Goal: Task Accomplishment & Management: Use online tool/utility

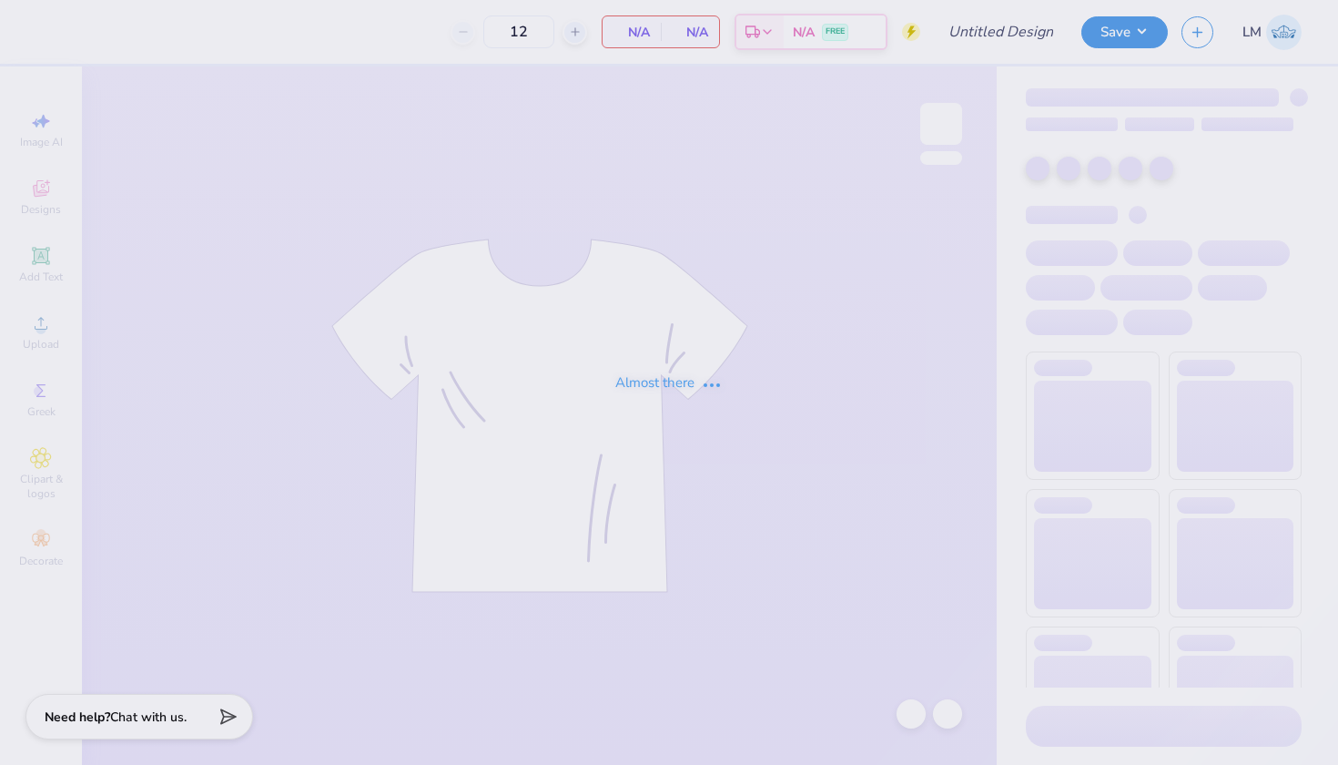
type input "names parents weekend"
type input "24"
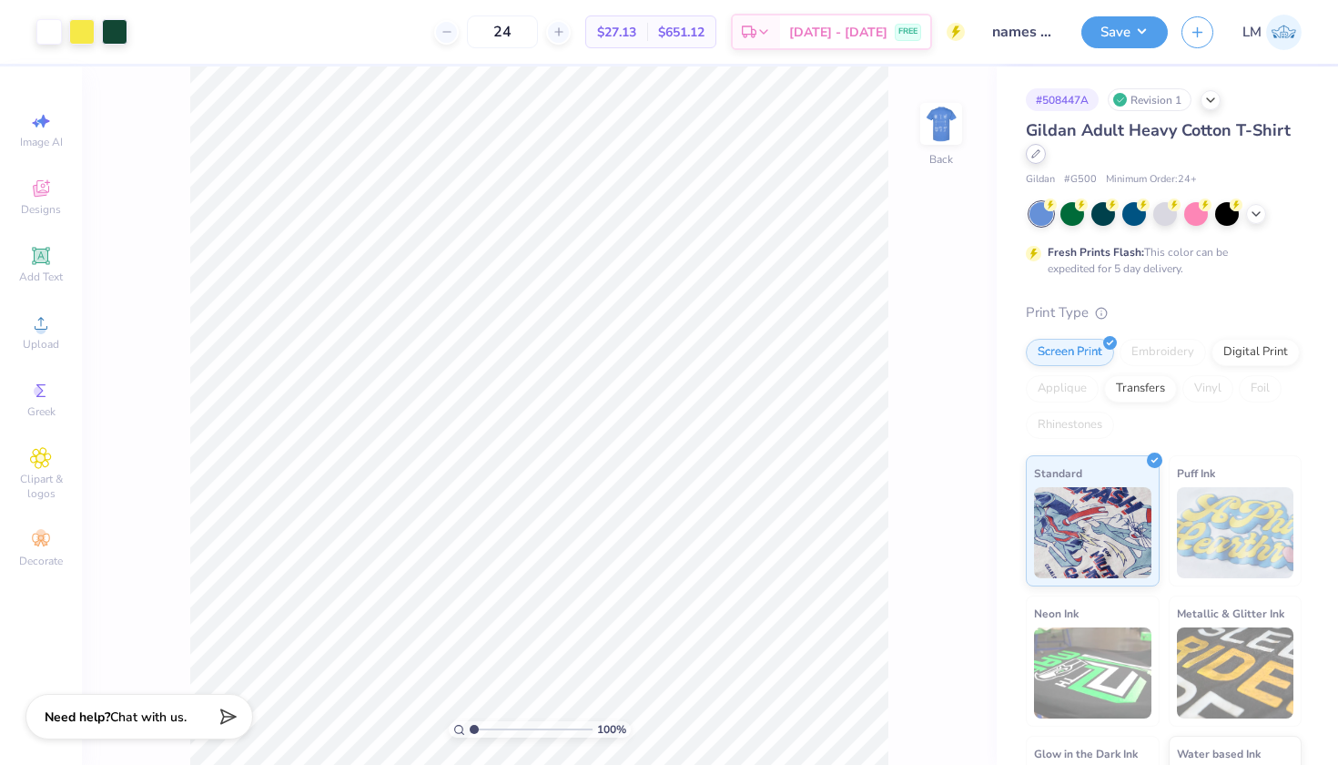
click at [1038, 157] on icon at bounding box center [1035, 153] width 9 height 9
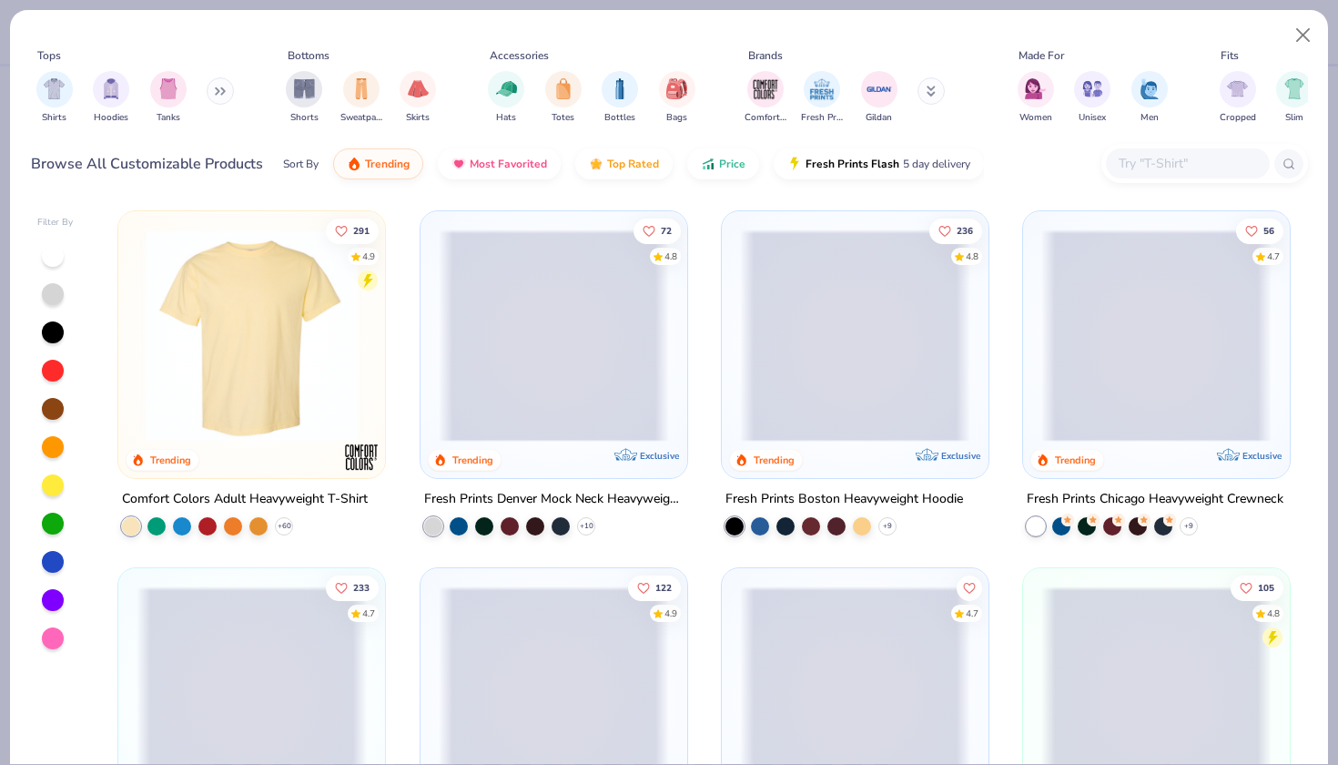
click at [1203, 166] on input "text" at bounding box center [1187, 163] width 140 height 21
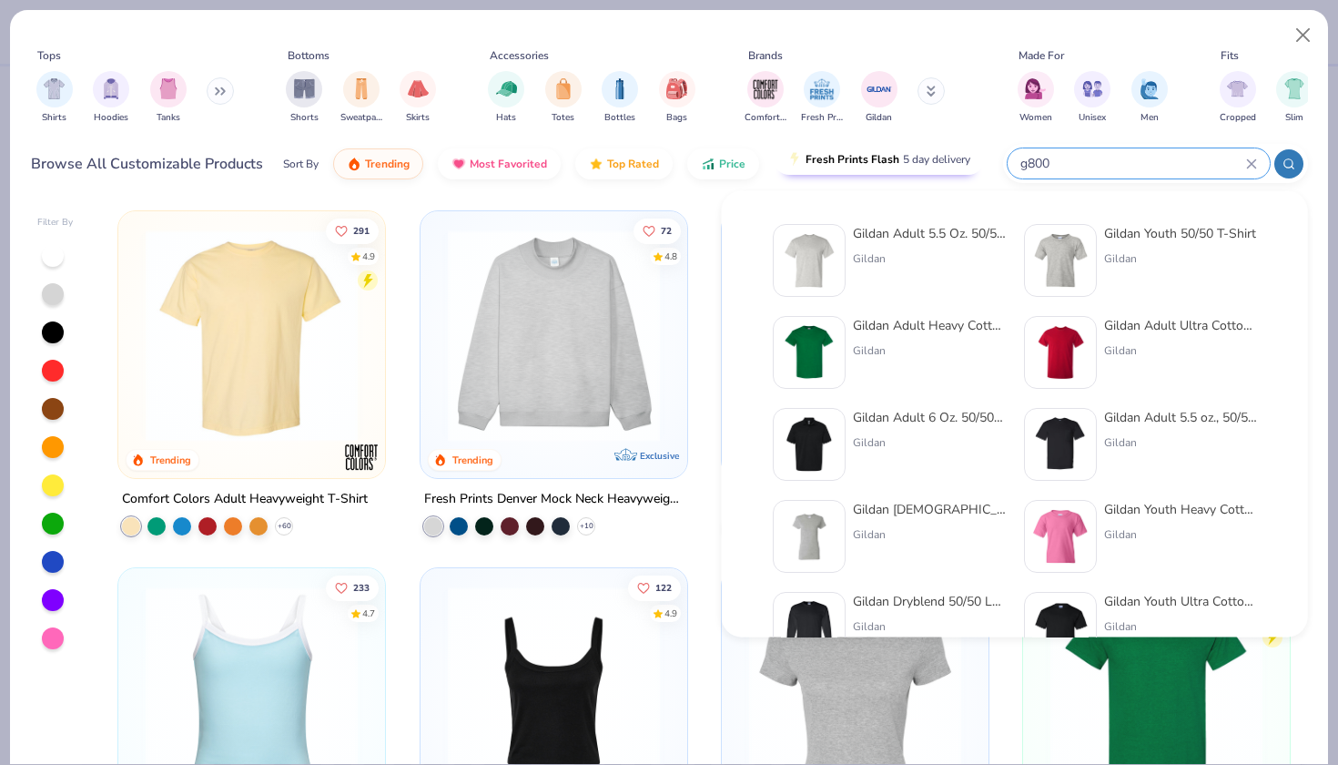
type input "g800"
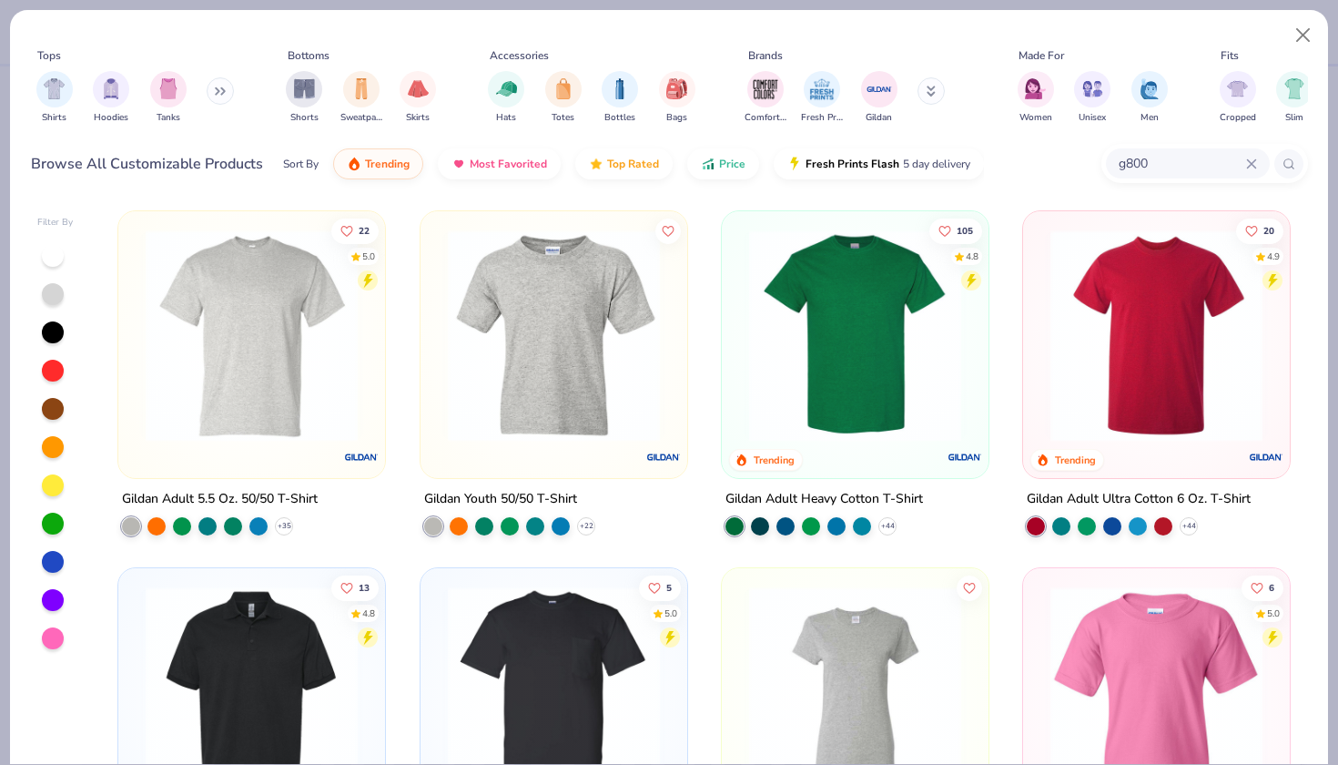
click at [281, 325] on img at bounding box center [252, 335] width 230 height 212
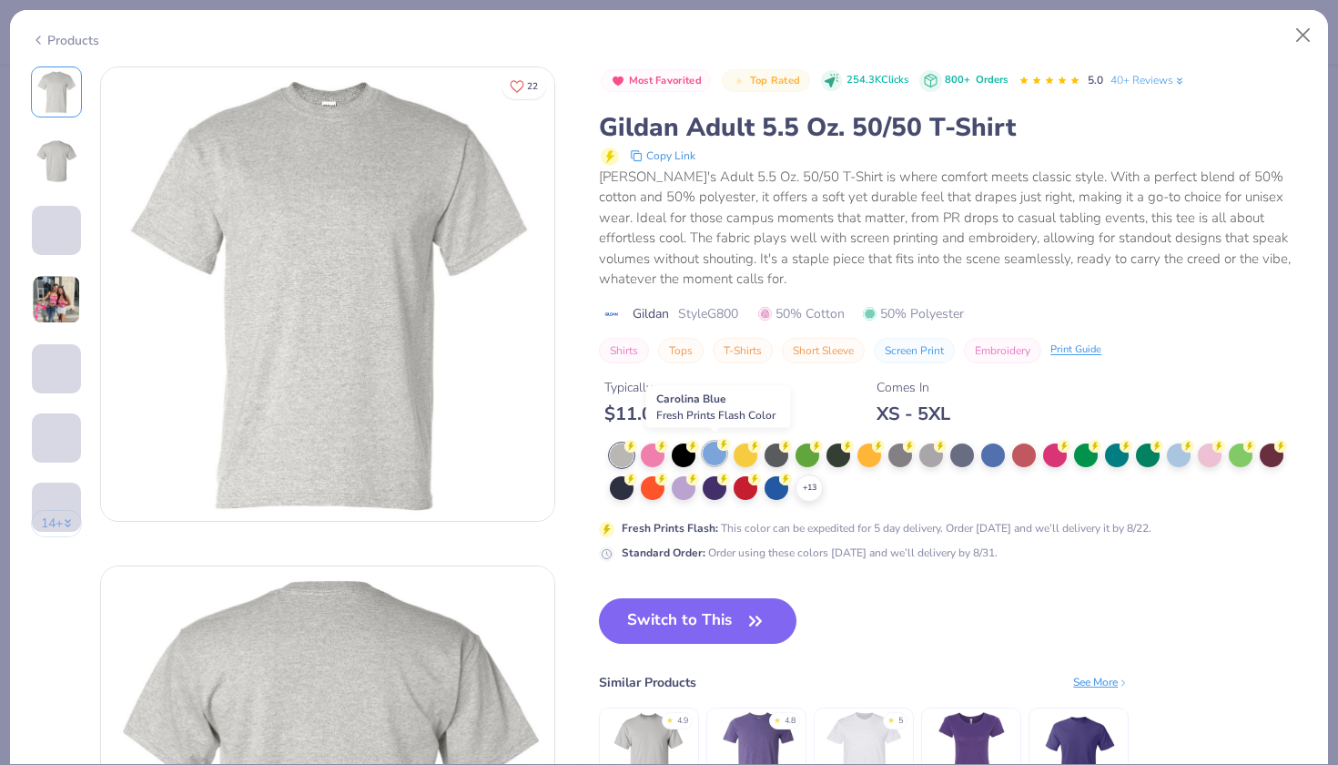
click at [712, 451] on div at bounding box center [715, 453] width 24 height 24
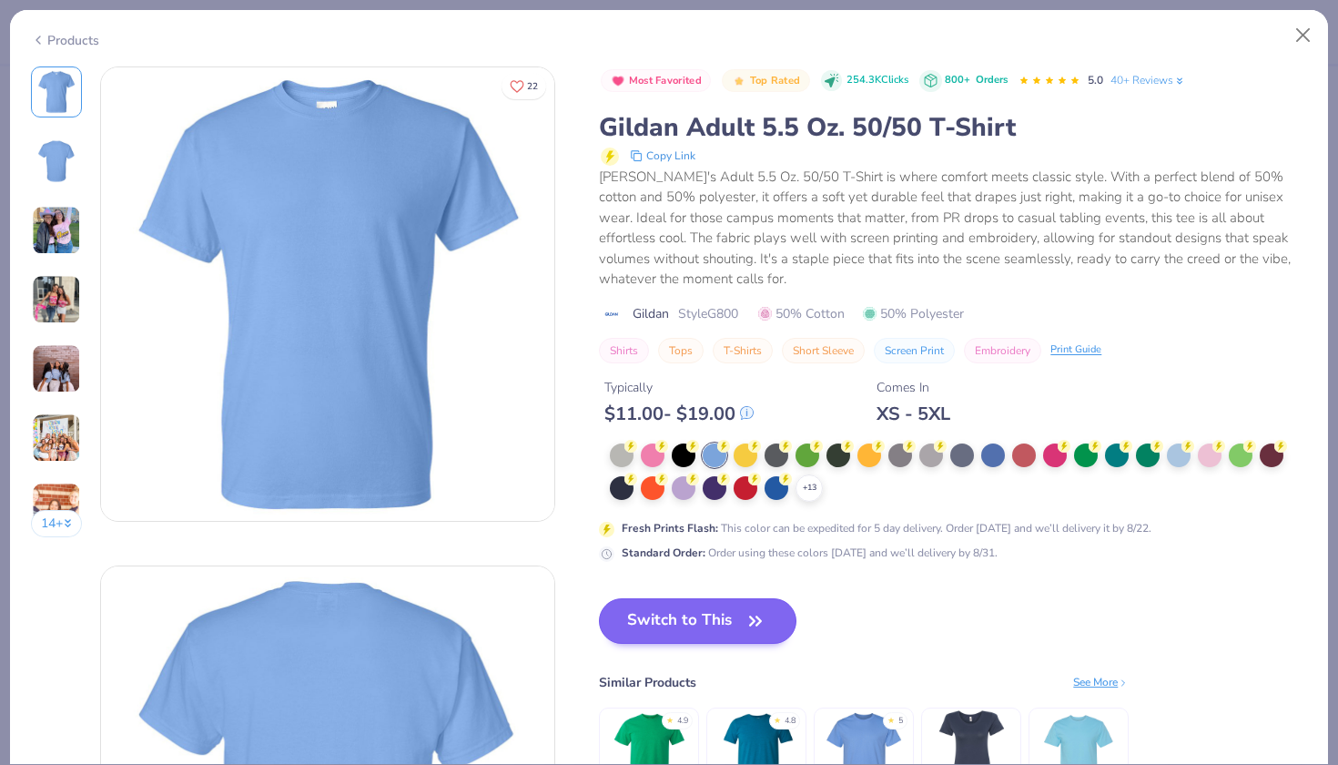
click at [712, 605] on button "Switch to This" at bounding box center [698, 621] width 198 height 46
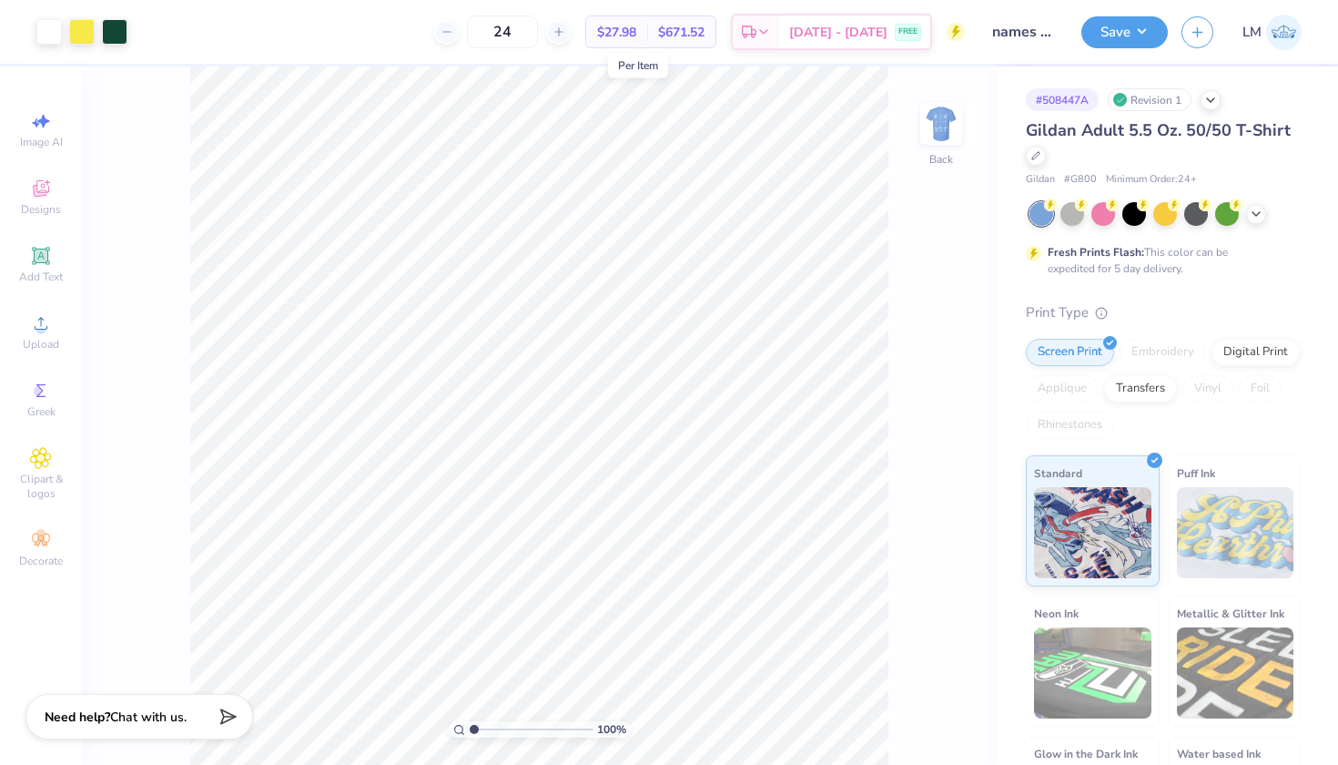
click at [636, 35] on span "$27.98" at bounding box center [616, 32] width 39 height 19
click at [1130, 37] on button "Save" at bounding box center [1124, 30] width 86 height 32
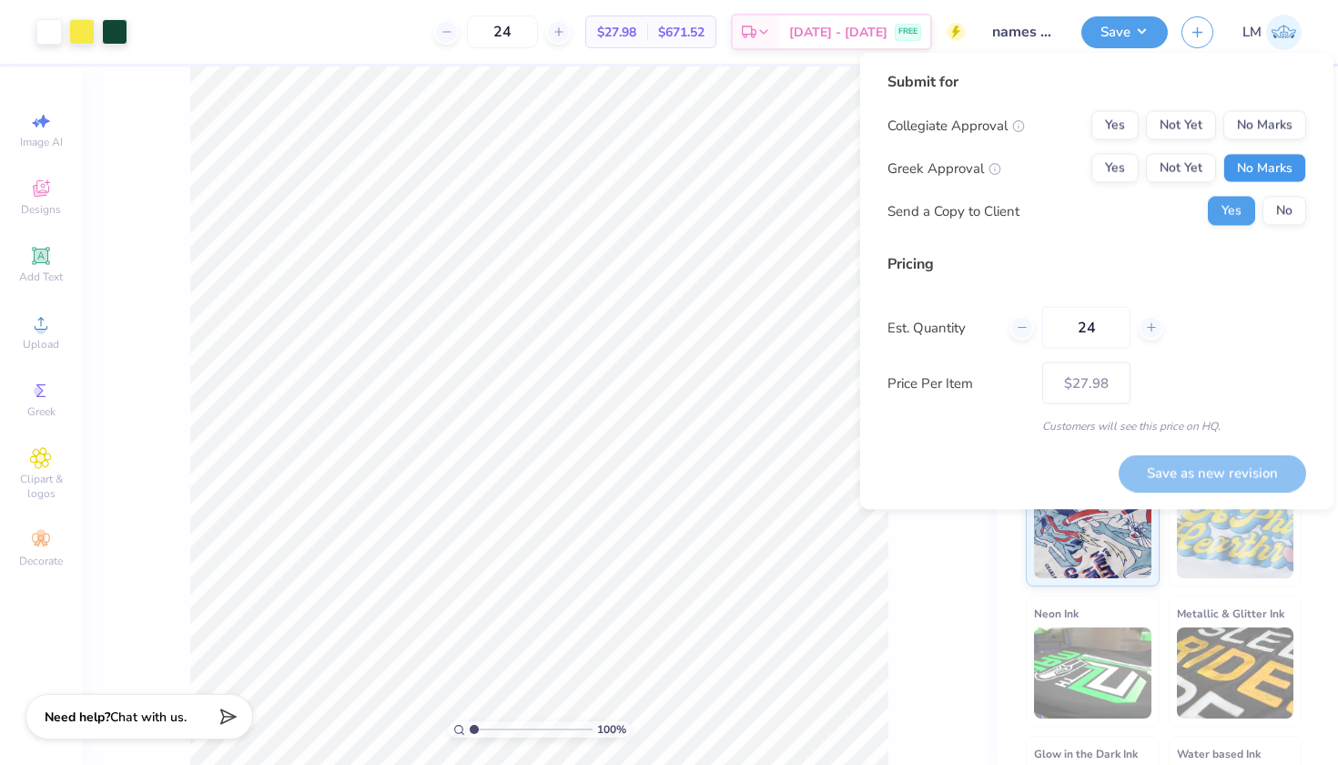
click at [1258, 160] on button "No Marks" at bounding box center [1264, 168] width 83 height 29
click at [1189, 121] on button "Not Yet" at bounding box center [1181, 125] width 70 height 29
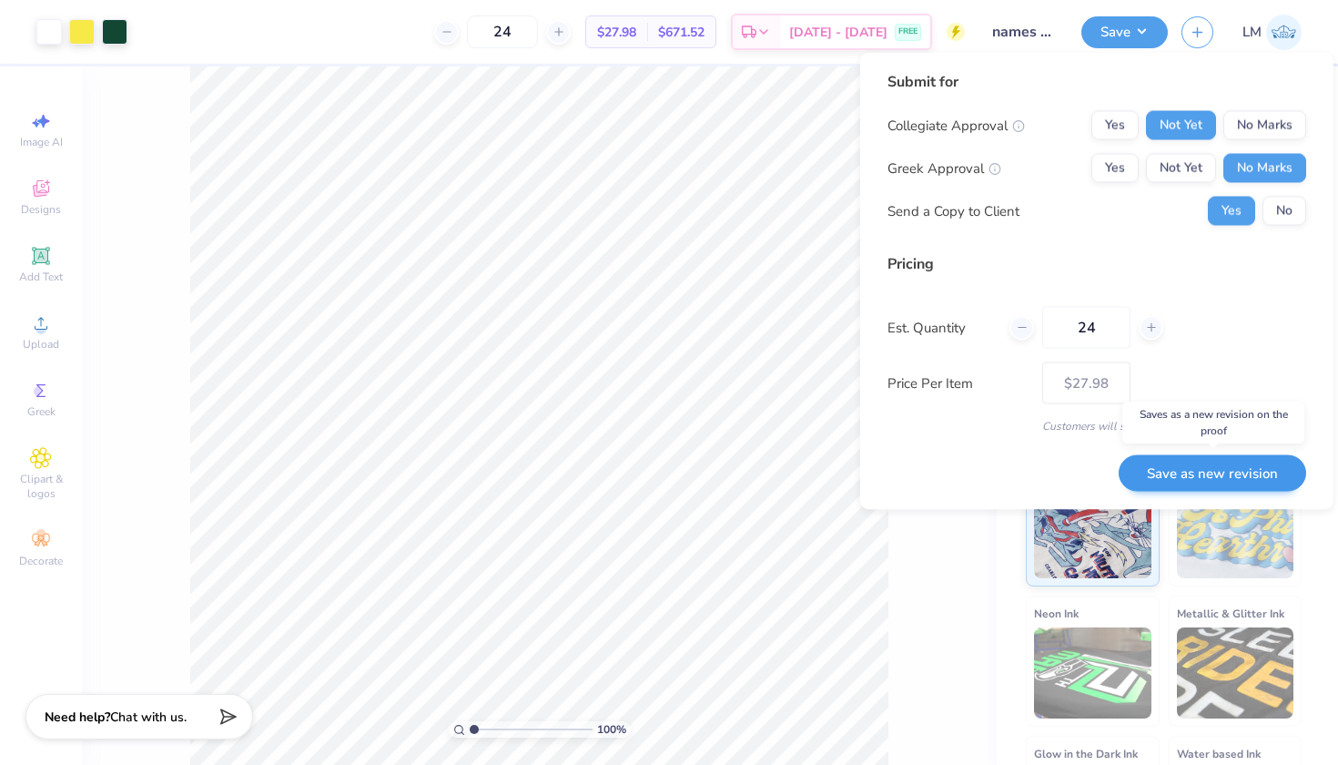
click at [1202, 473] on button "Save as new revision" at bounding box center [1213, 472] width 188 height 37
type input "$27.98"
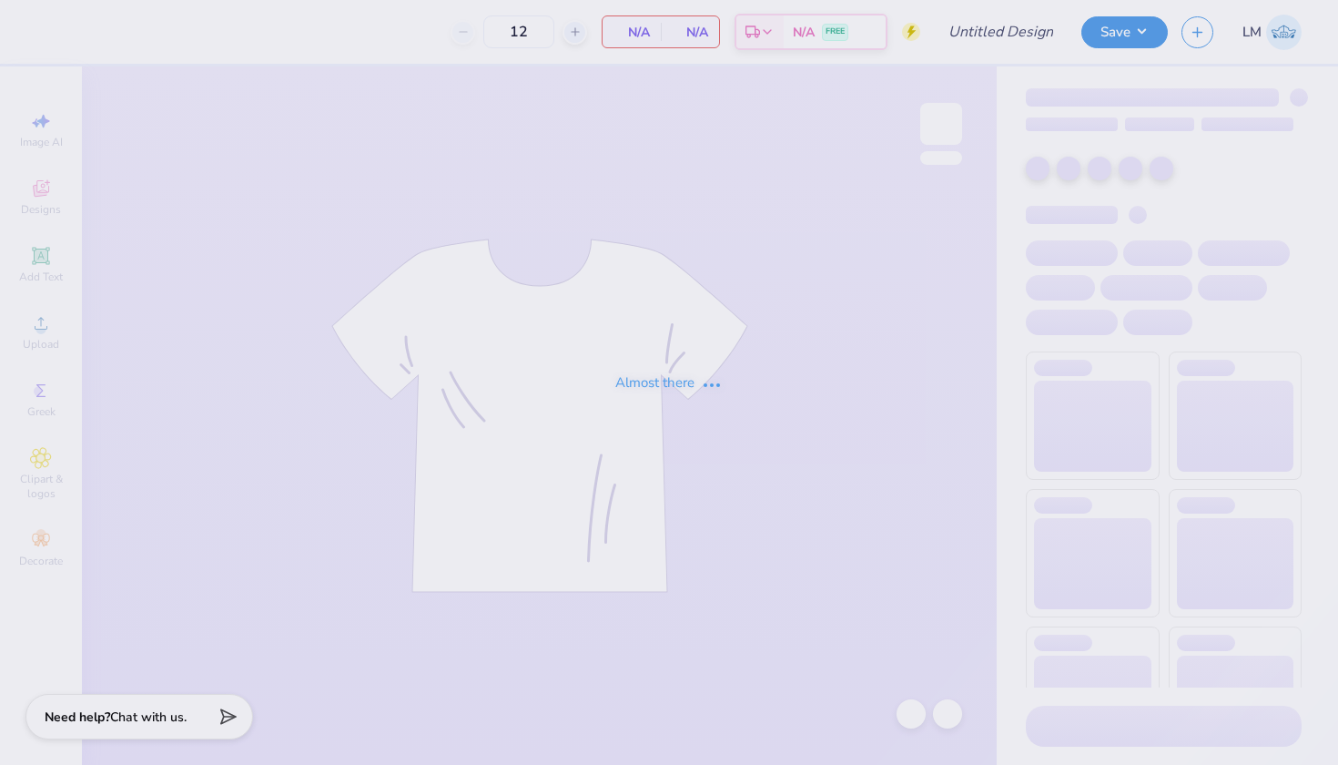
type input "24"
type input "names parents weekend"
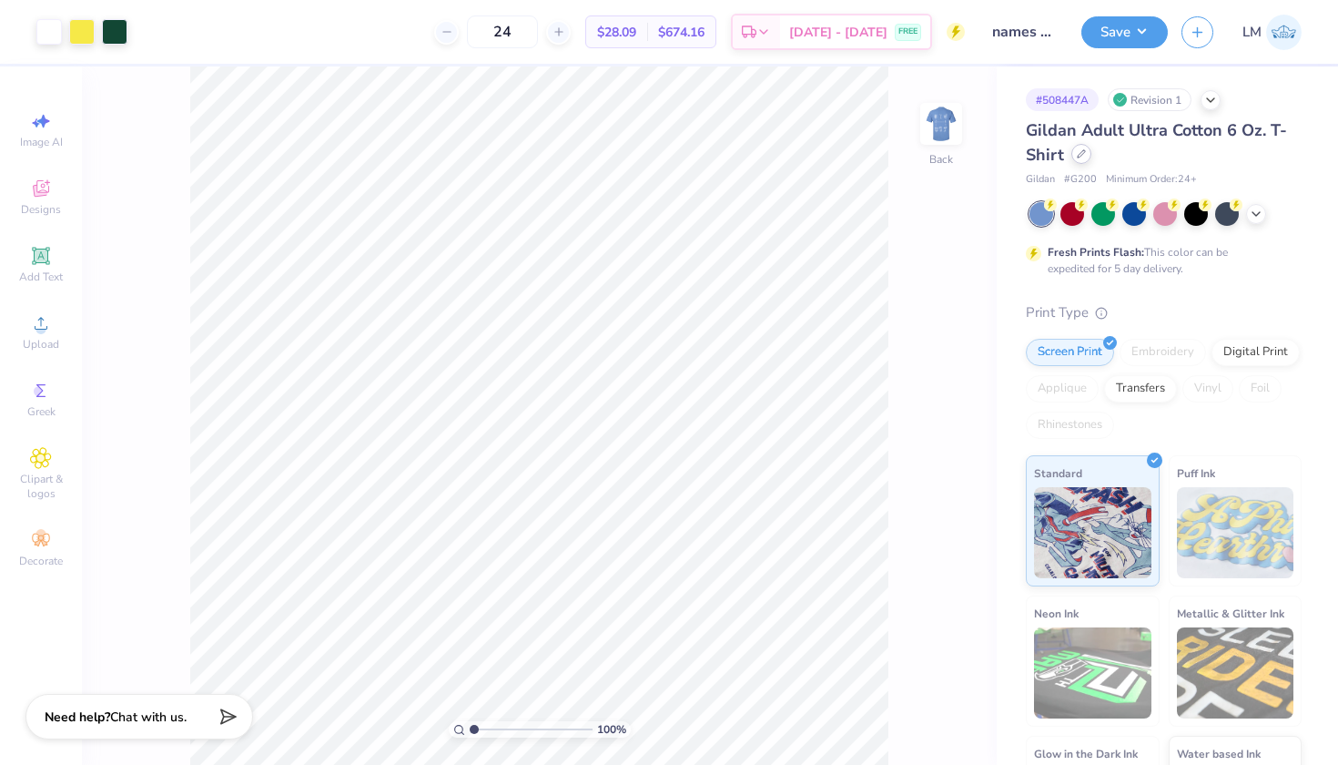
click at [1091, 153] on div at bounding box center [1081, 154] width 20 height 20
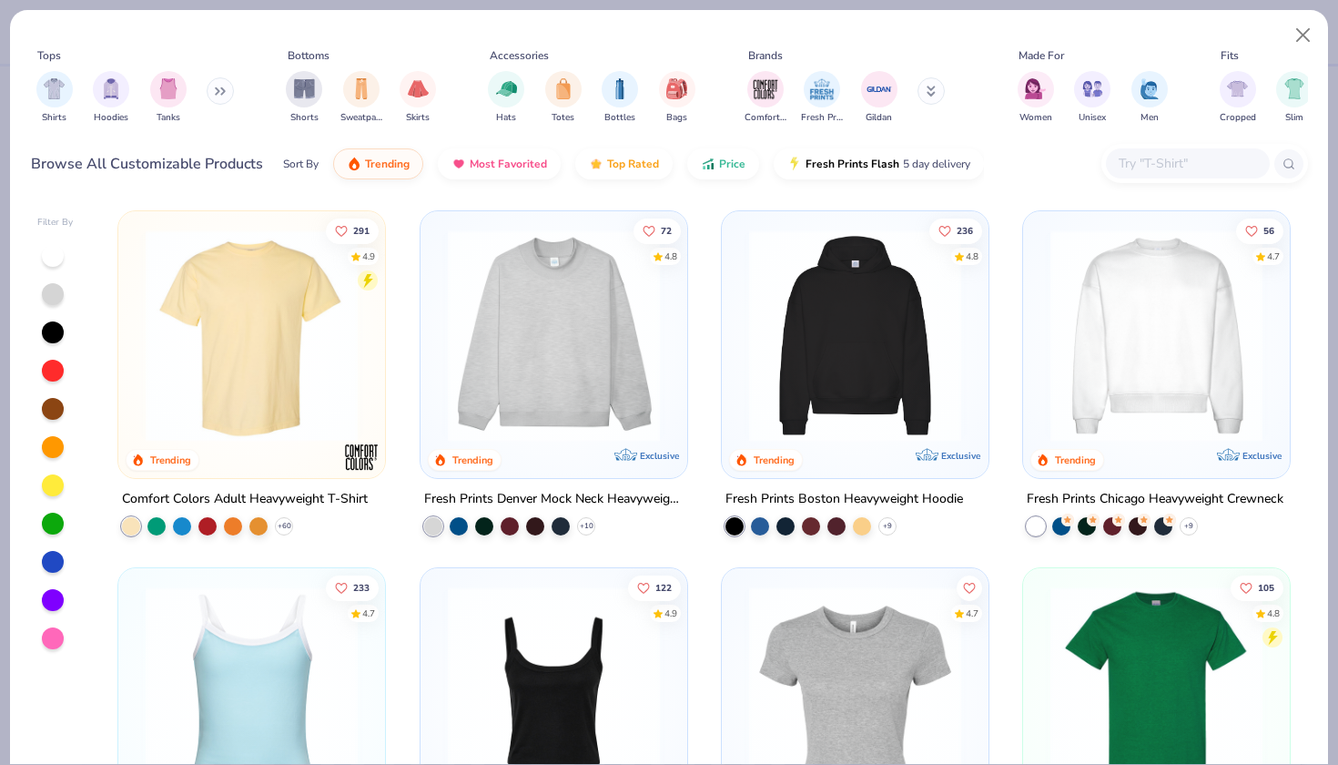
click at [1154, 165] on input "text" at bounding box center [1187, 163] width 140 height 21
click at [1298, 33] on button "Close" at bounding box center [1303, 35] width 35 height 35
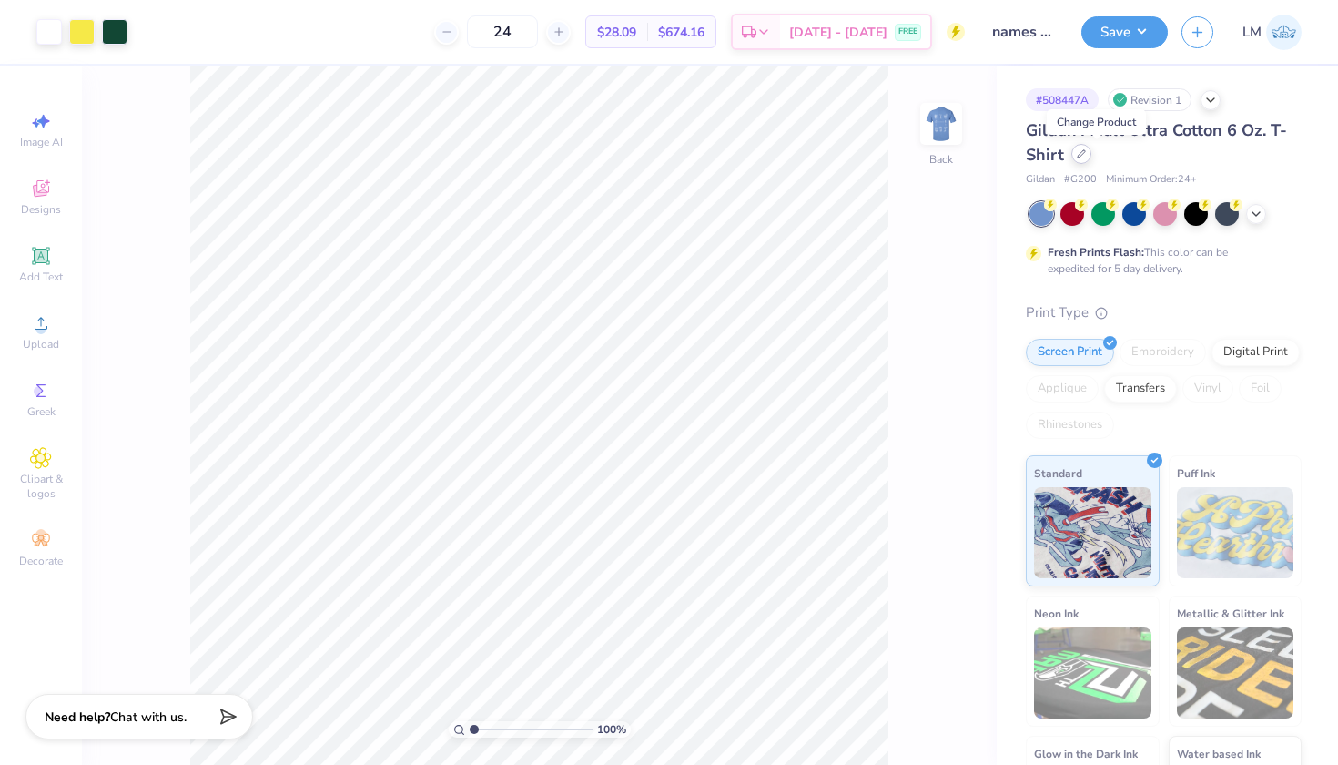
click at [1091, 160] on div at bounding box center [1081, 154] width 20 height 20
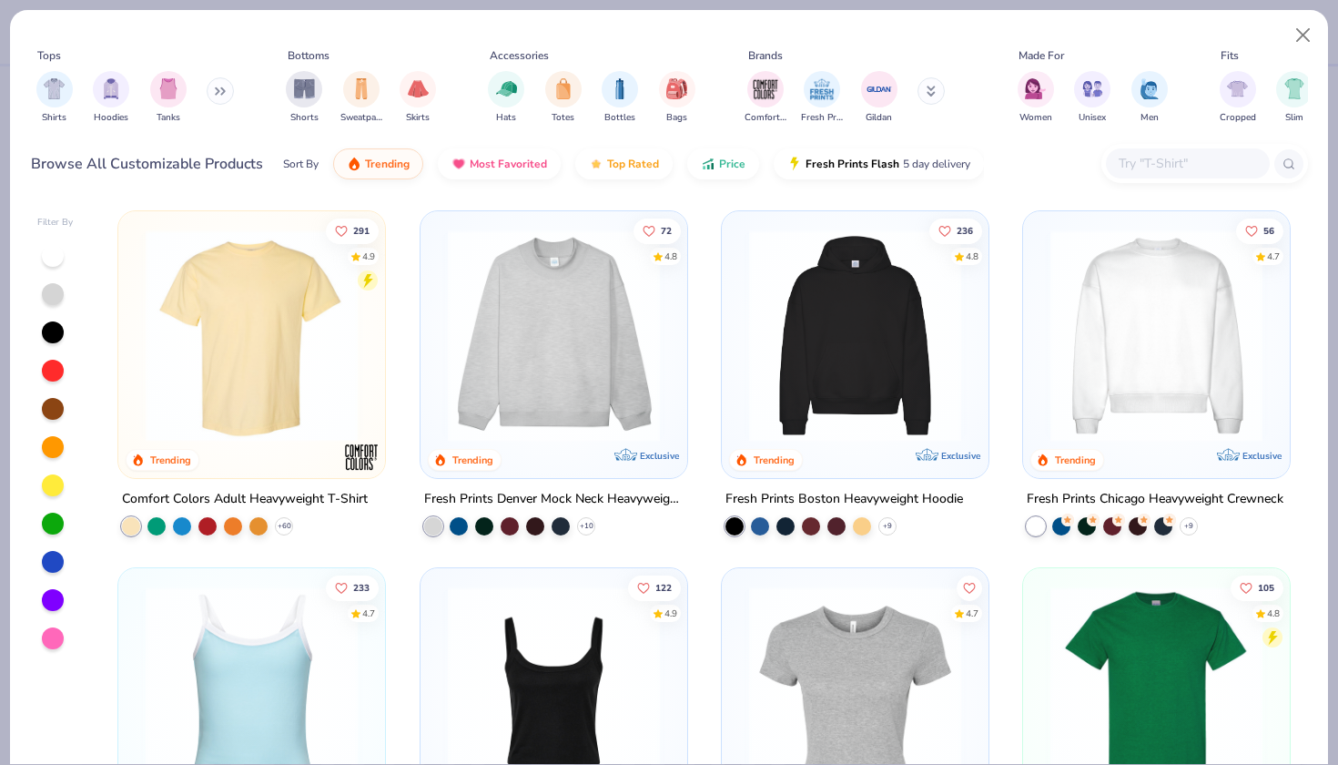
click at [1153, 178] on div at bounding box center [1188, 163] width 164 height 30
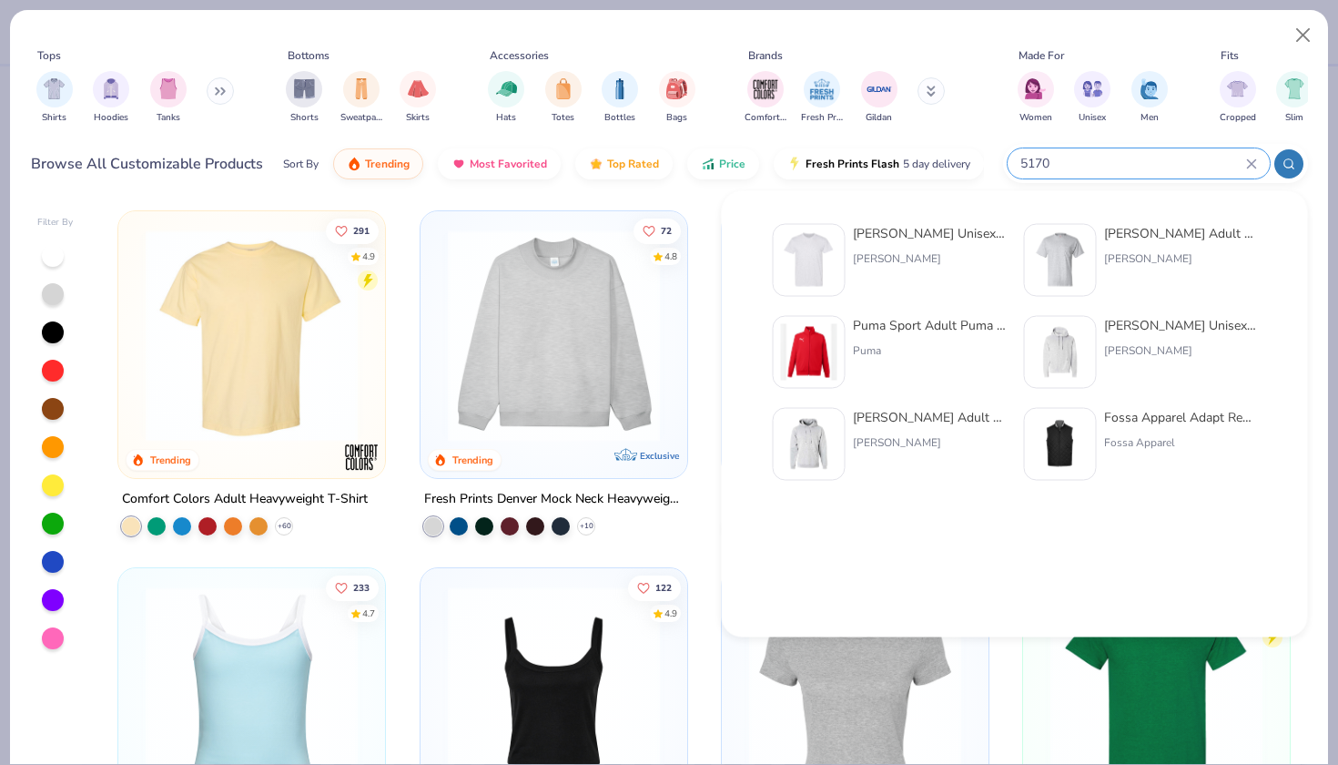
type input "5170"
click at [866, 247] on div "Hanes Unisex 5.2 oz., 50/50 Ecosmart T-Shirt Hanes" at bounding box center [929, 260] width 153 height 73
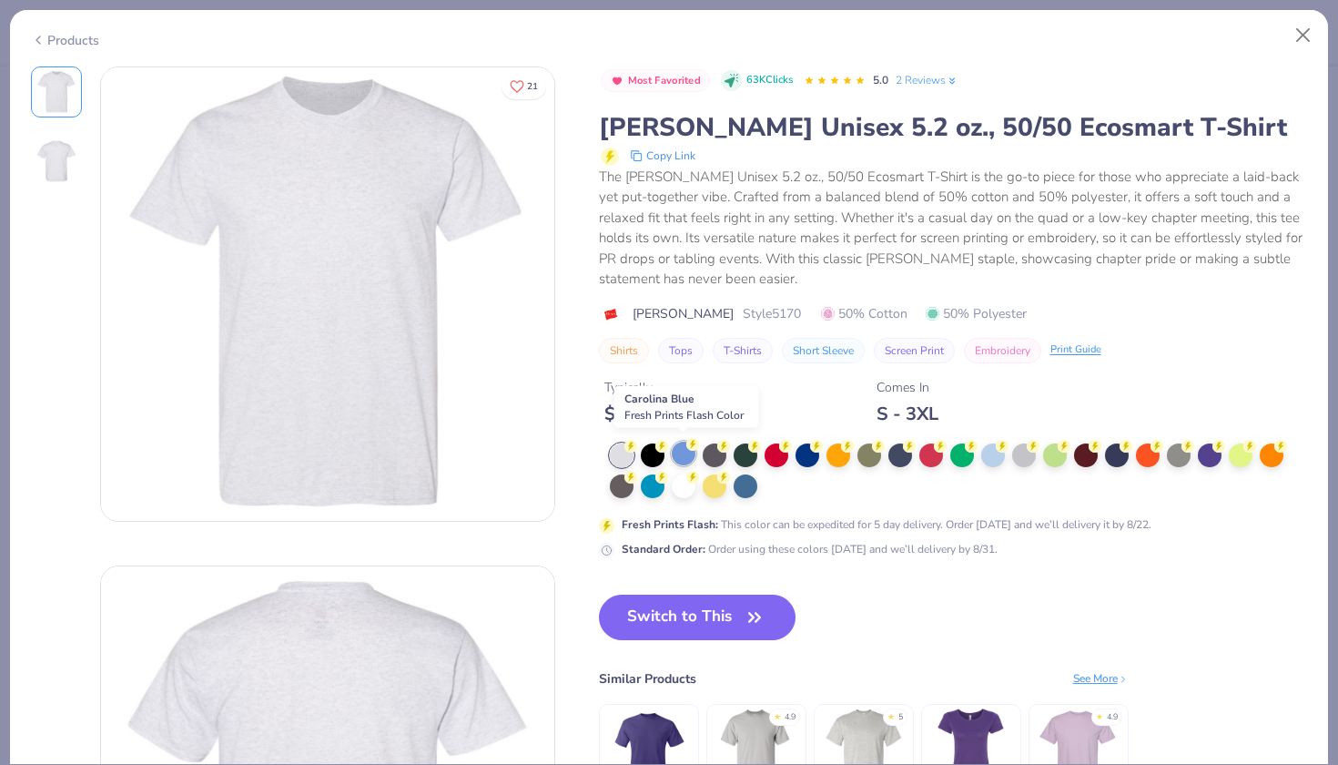
click at [682, 448] on div at bounding box center [684, 453] width 24 height 24
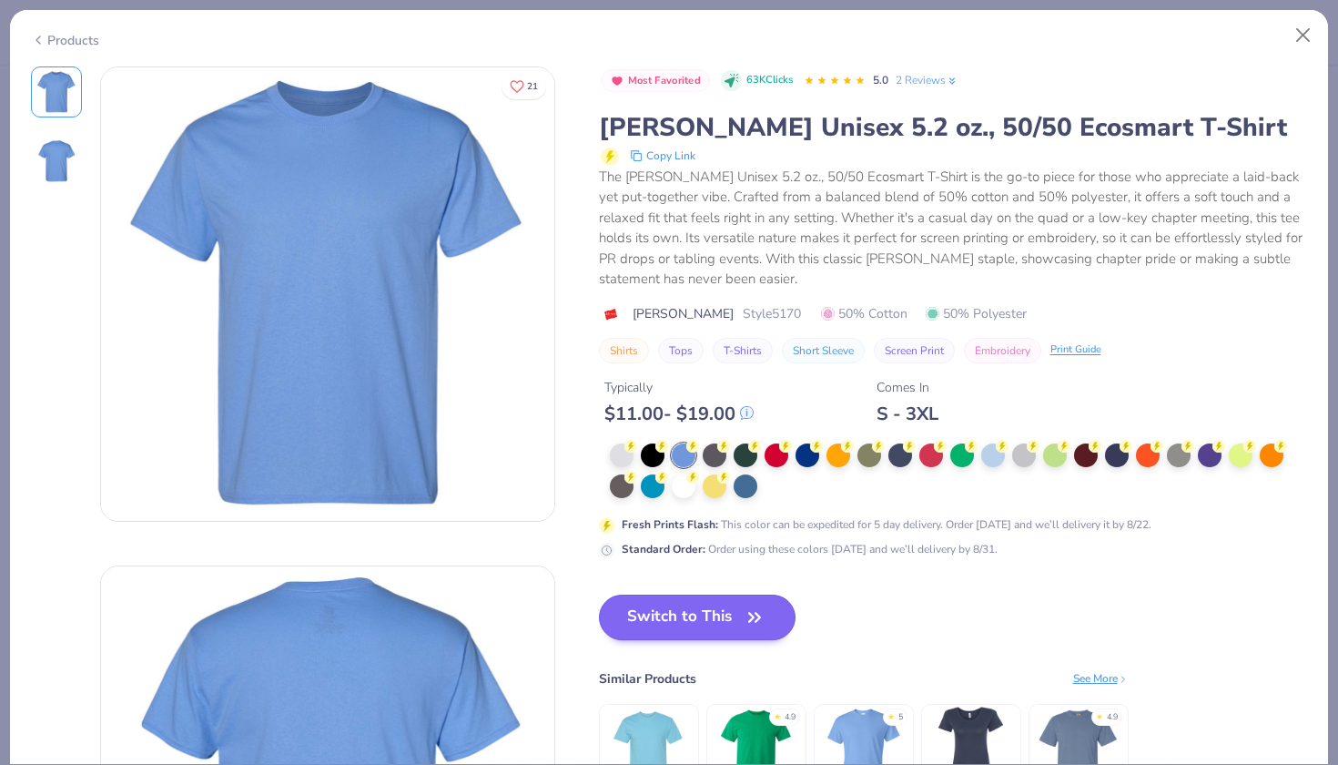
click at [717, 609] on button "Switch to This" at bounding box center [698, 617] width 198 height 46
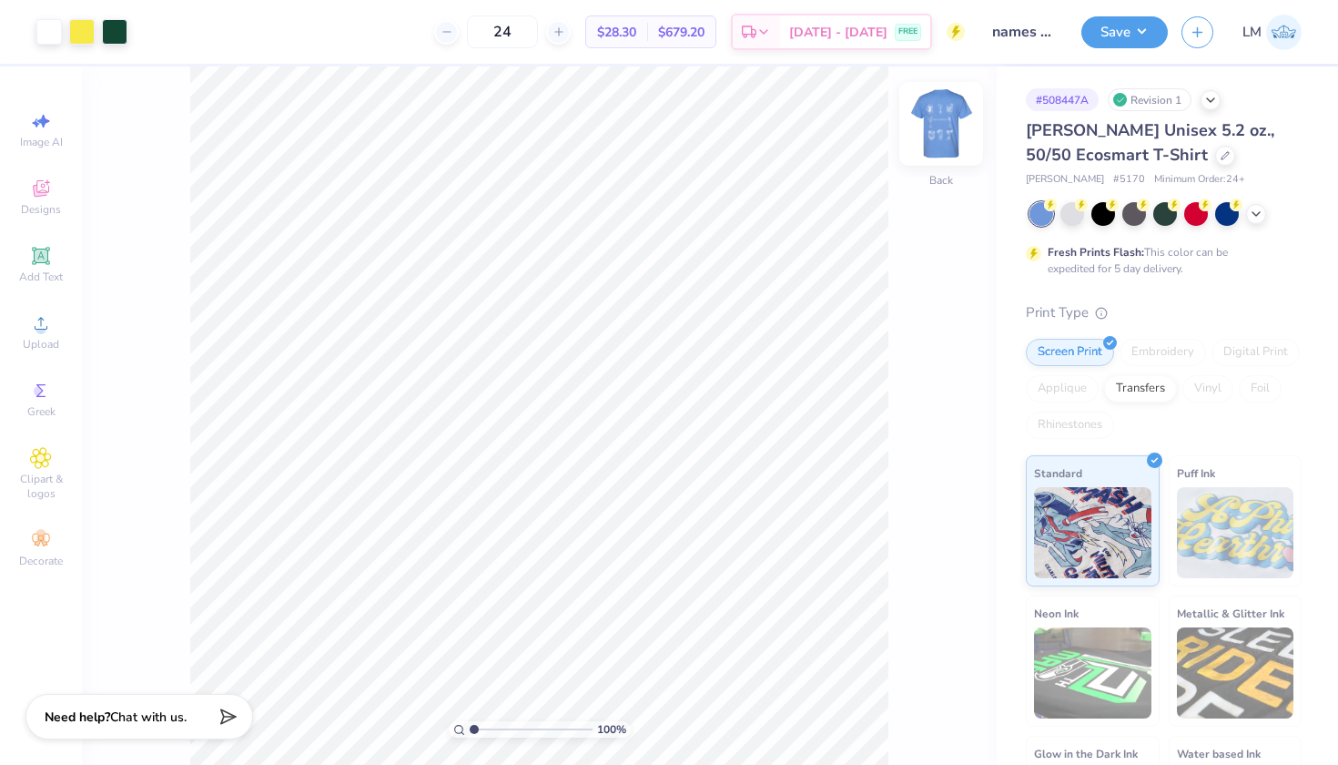
click at [936, 115] on img at bounding box center [941, 123] width 73 height 73
click at [935, 112] on img at bounding box center [941, 123] width 73 height 73
click at [117, 26] on div at bounding box center [114, 29] width 25 height 25
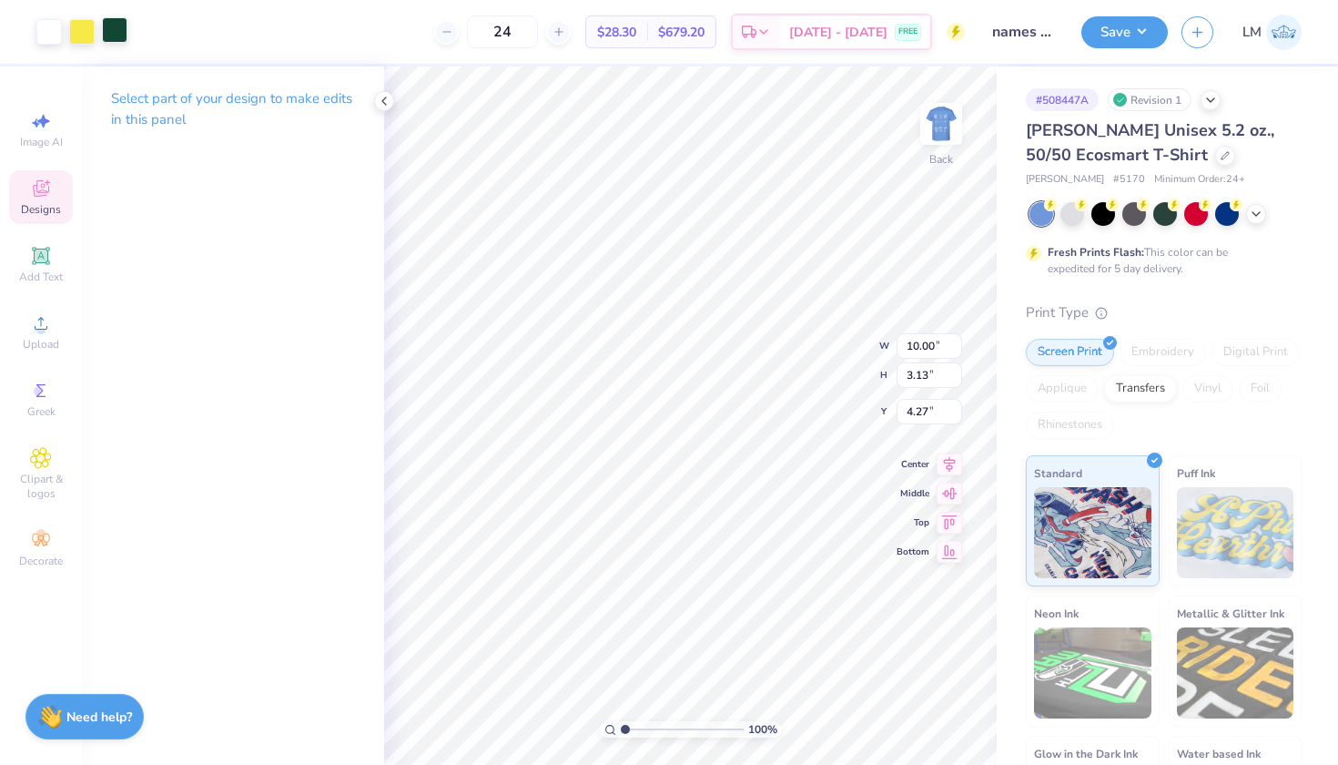
click at [118, 32] on div at bounding box center [114, 29] width 25 height 25
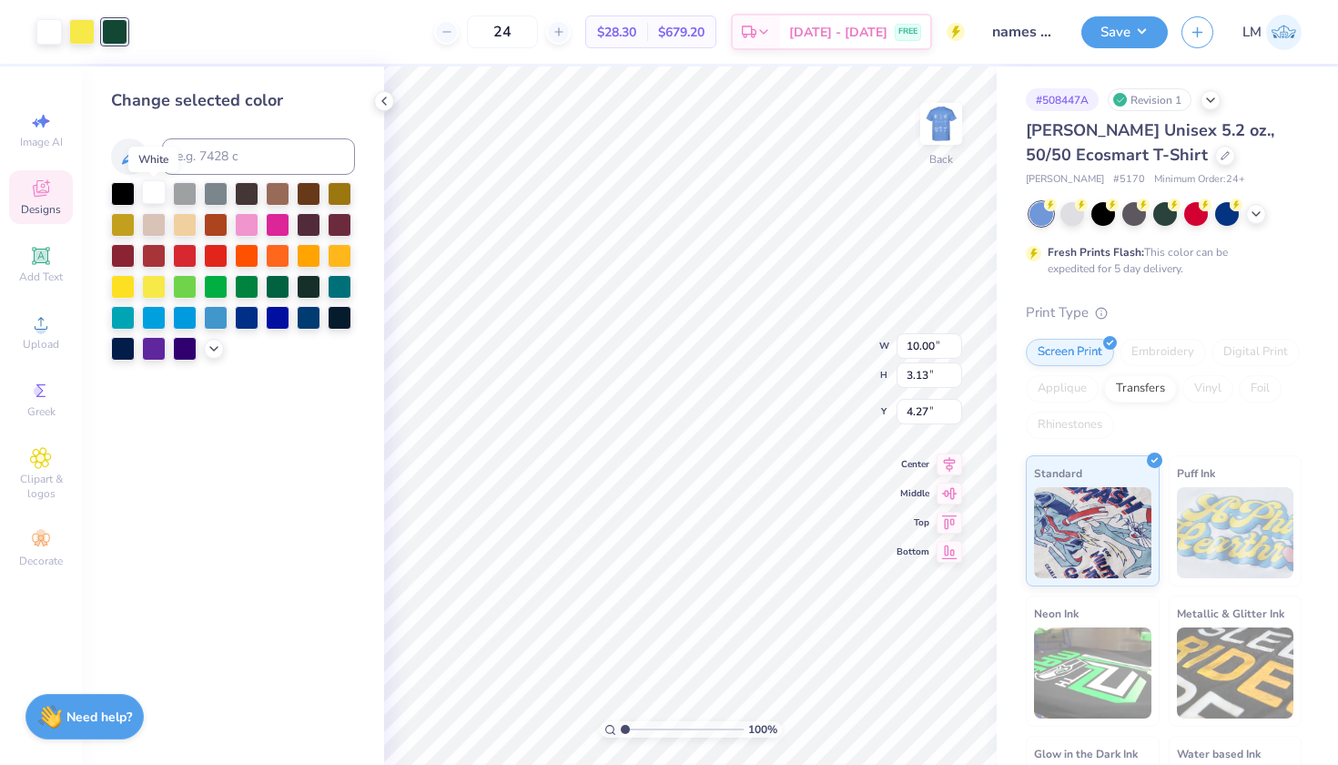
click at [154, 192] on div at bounding box center [154, 192] width 24 height 24
click at [388, 104] on icon at bounding box center [384, 101] width 15 height 15
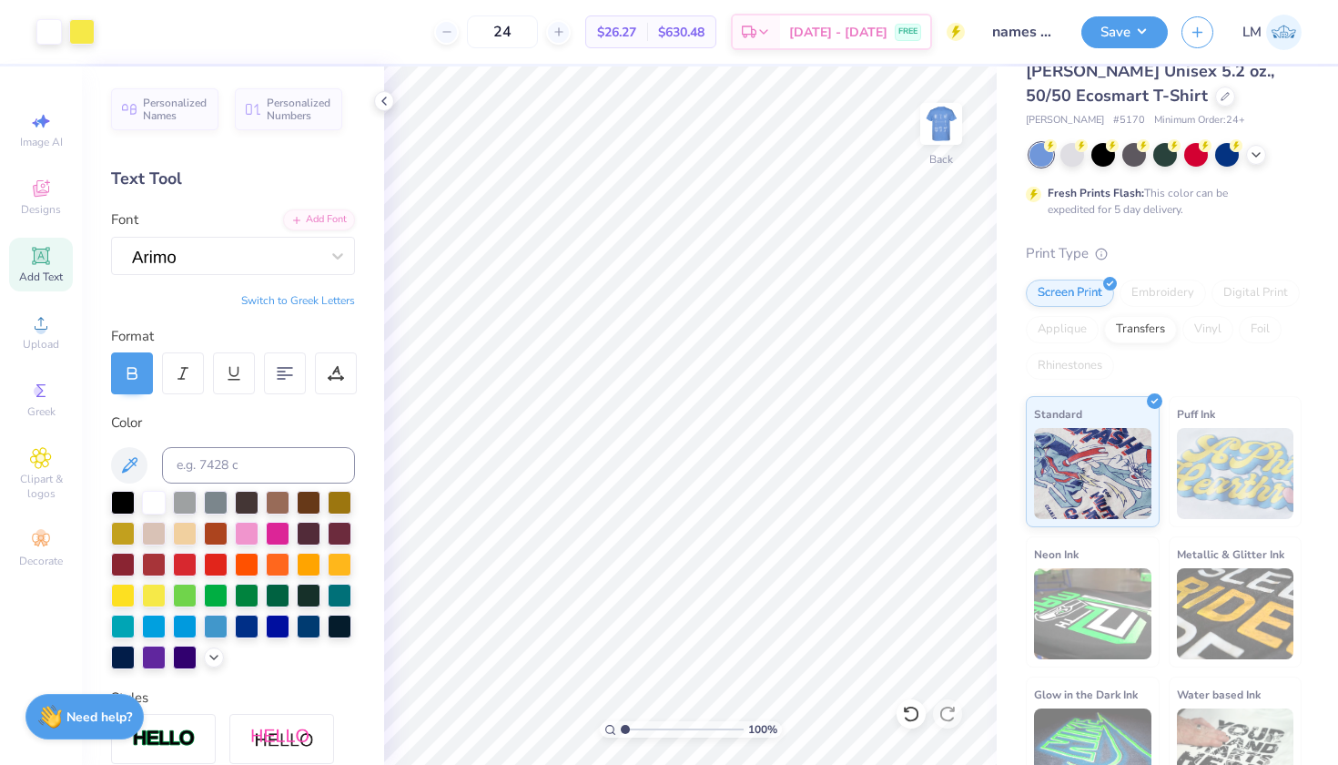
scroll to position [64, 0]
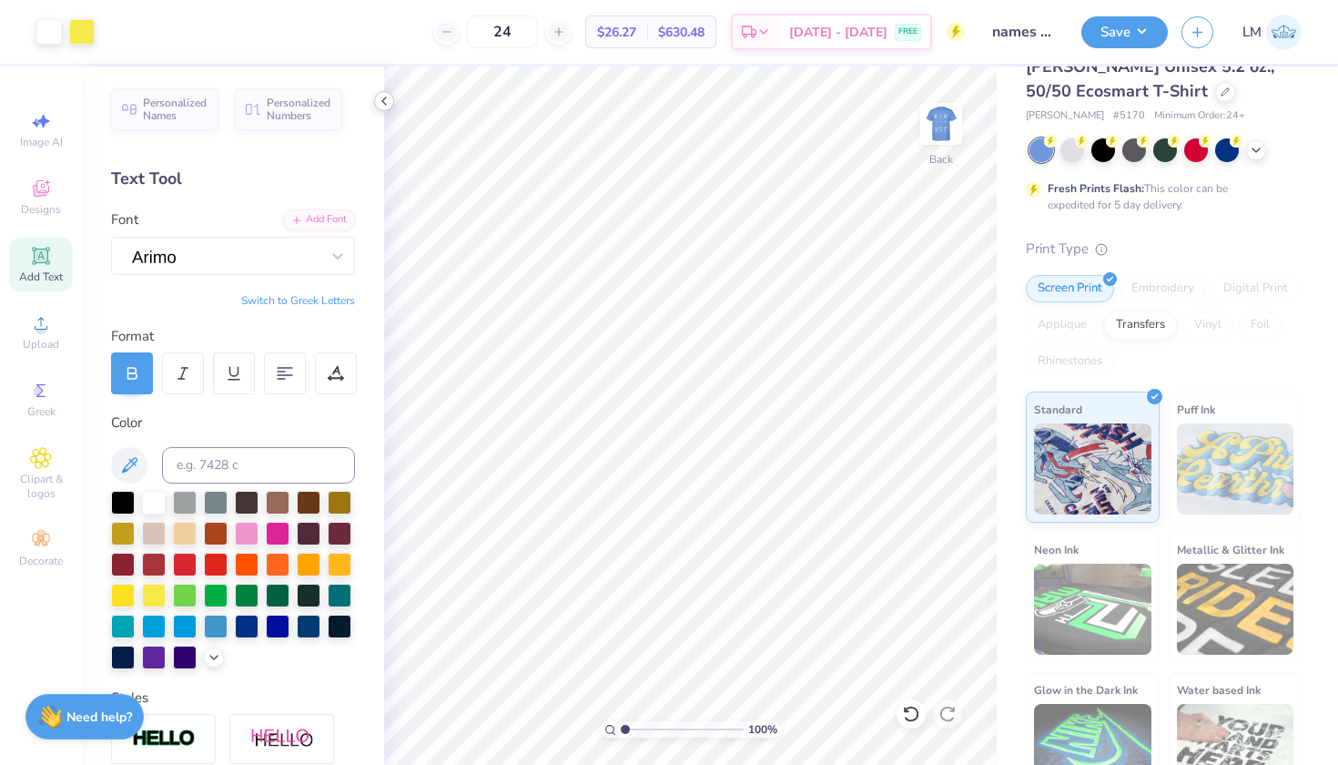
click at [386, 99] on icon at bounding box center [384, 101] width 15 height 15
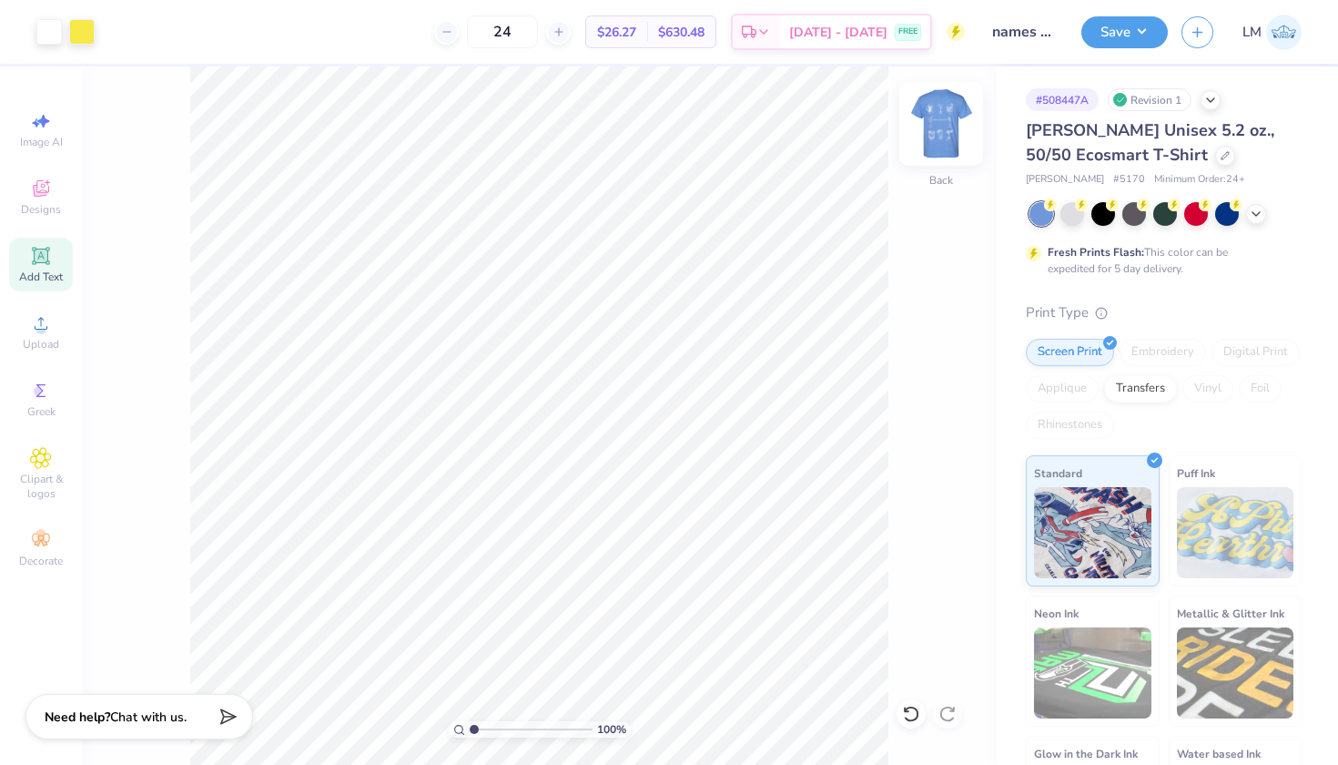
scroll to position [0, 0]
click at [946, 120] on img at bounding box center [941, 123] width 73 height 73
click at [946, 120] on img at bounding box center [941, 124] width 36 height 36
click at [1141, 32] on button "Save" at bounding box center [1124, 30] width 86 height 32
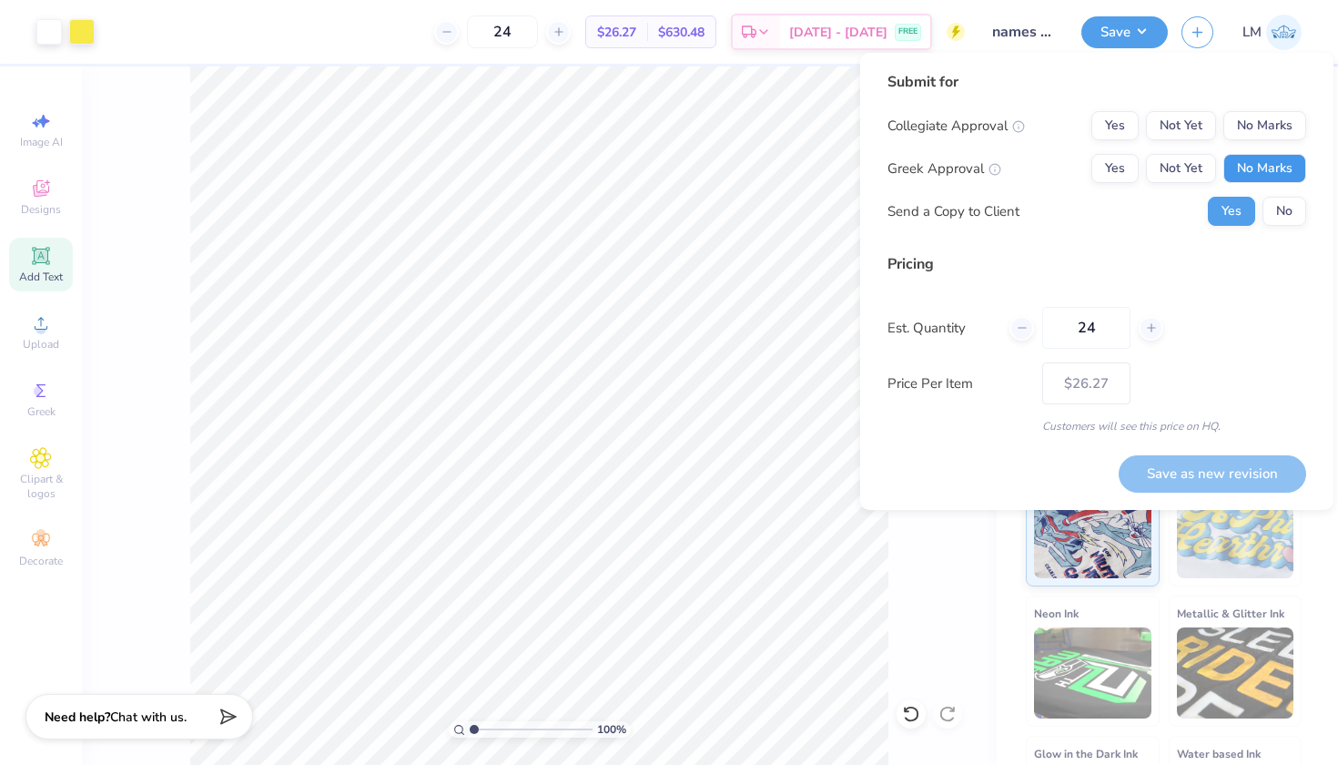
click at [1253, 176] on button "No Marks" at bounding box center [1264, 168] width 83 height 29
click at [1189, 125] on button "Not Yet" at bounding box center [1181, 125] width 70 height 29
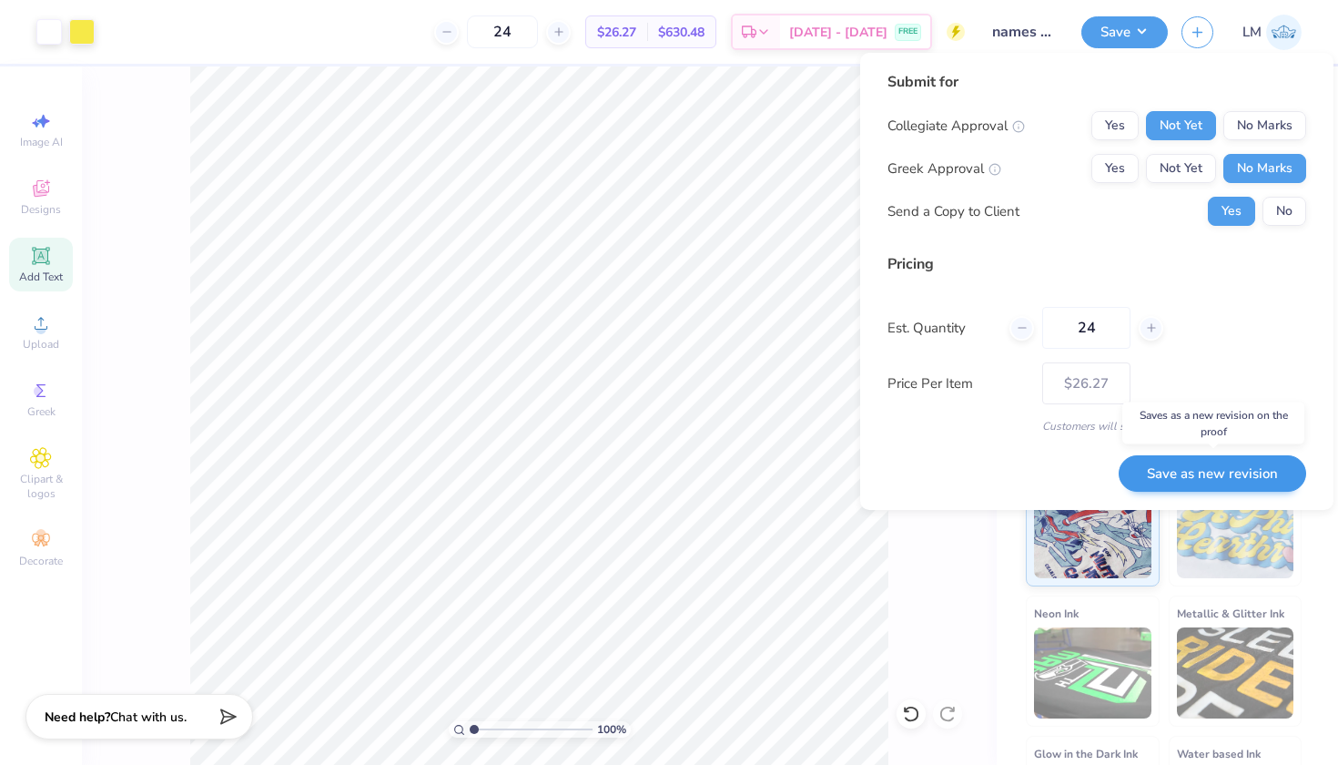
click at [1216, 484] on button "Save as new revision" at bounding box center [1213, 473] width 188 height 37
type input "$26.27"
click at [1238, 473] on div "Saving..." at bounding box center [1235, 473] width 141 height 37
